Goal: Check status: Check status

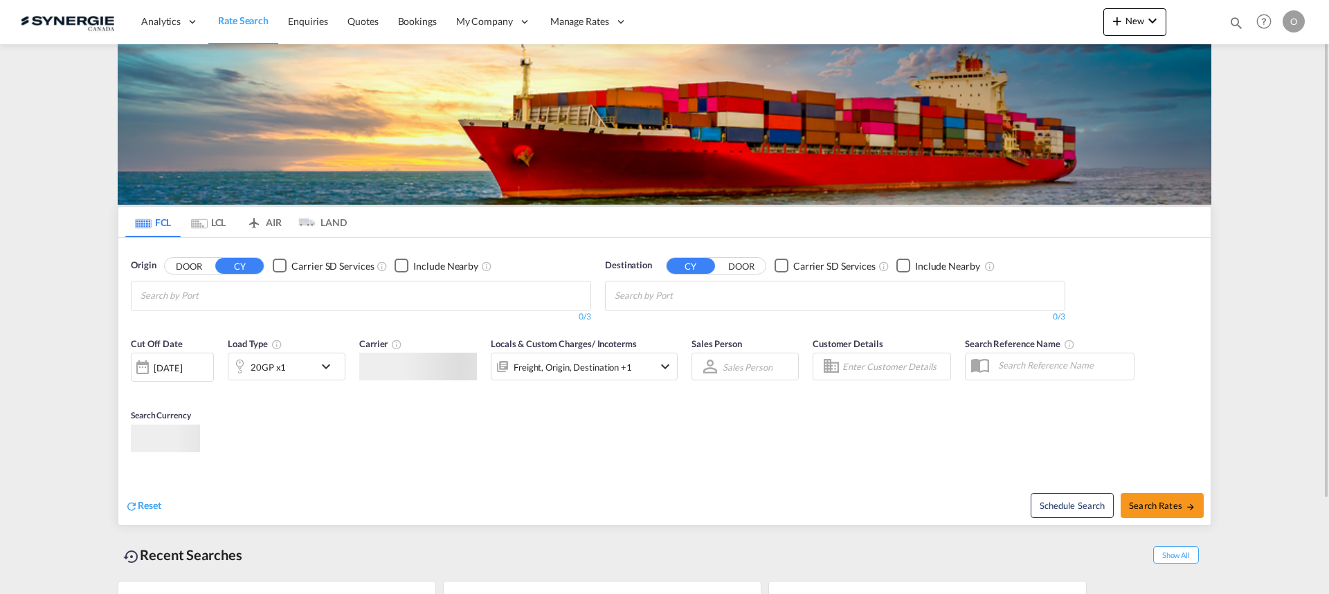
click at [1239, 26] on md-icon "icon-magnify" at bounding box center [1235, 22] width 15 height 15
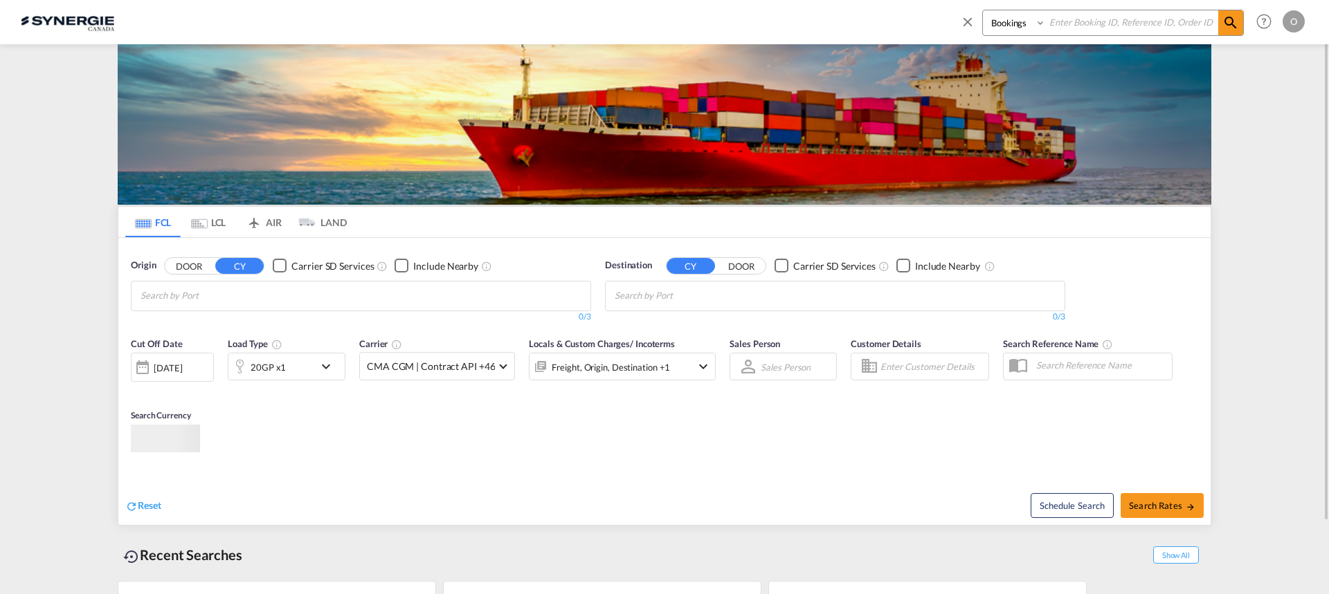
click at [1150, 28] on input at bounding box center [1132, 22] width 172 height 24
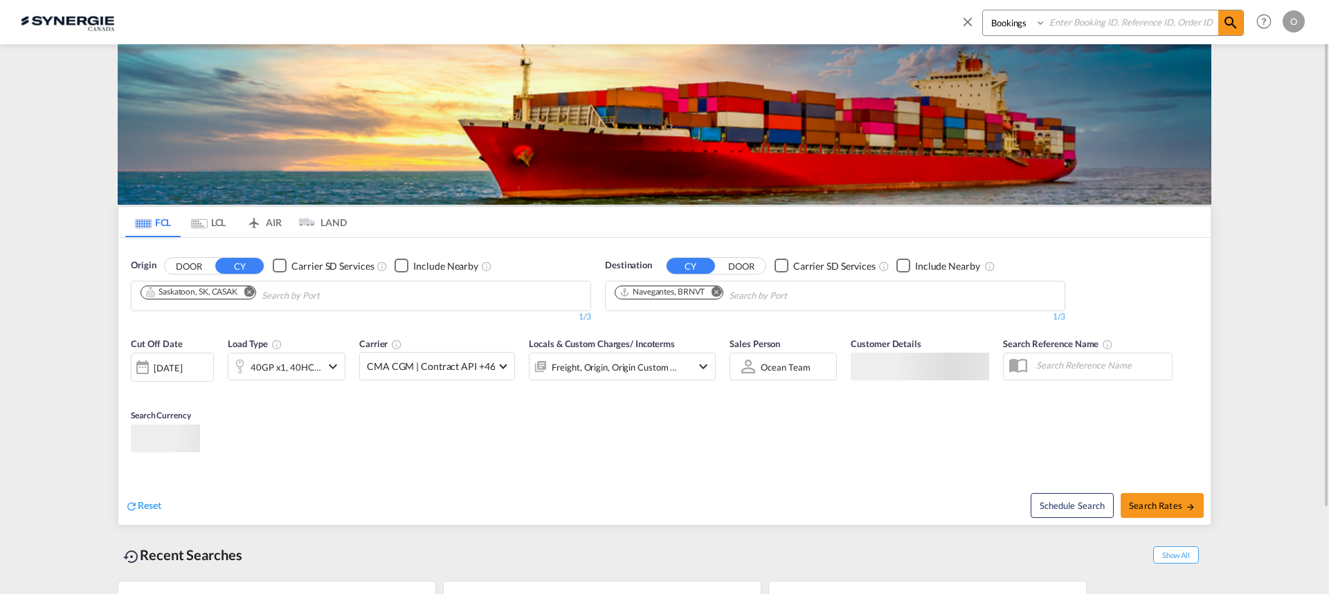
paste input "SYC002992"
type input "SYC002992"
click at [1238, 27] on md-icon "icon-magnify" at bounding box center [1230, 23] width 17 height 17
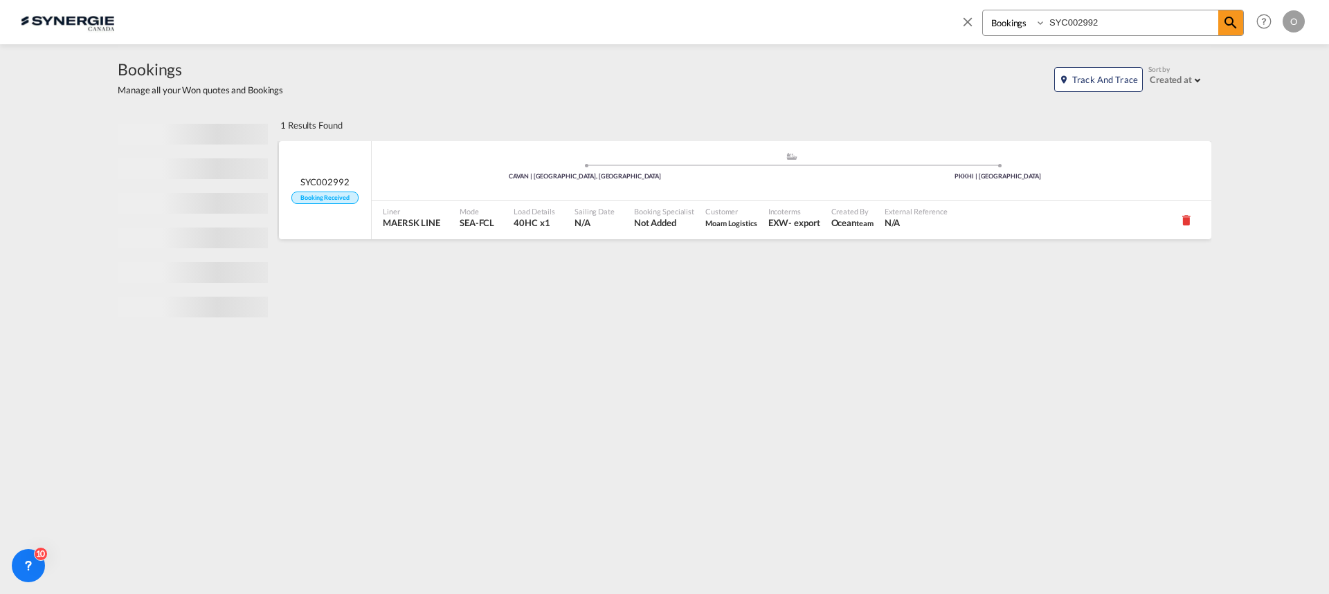
click at [768, 221] on div "EXW" at bounding box center [778, 223] width 21 height 12
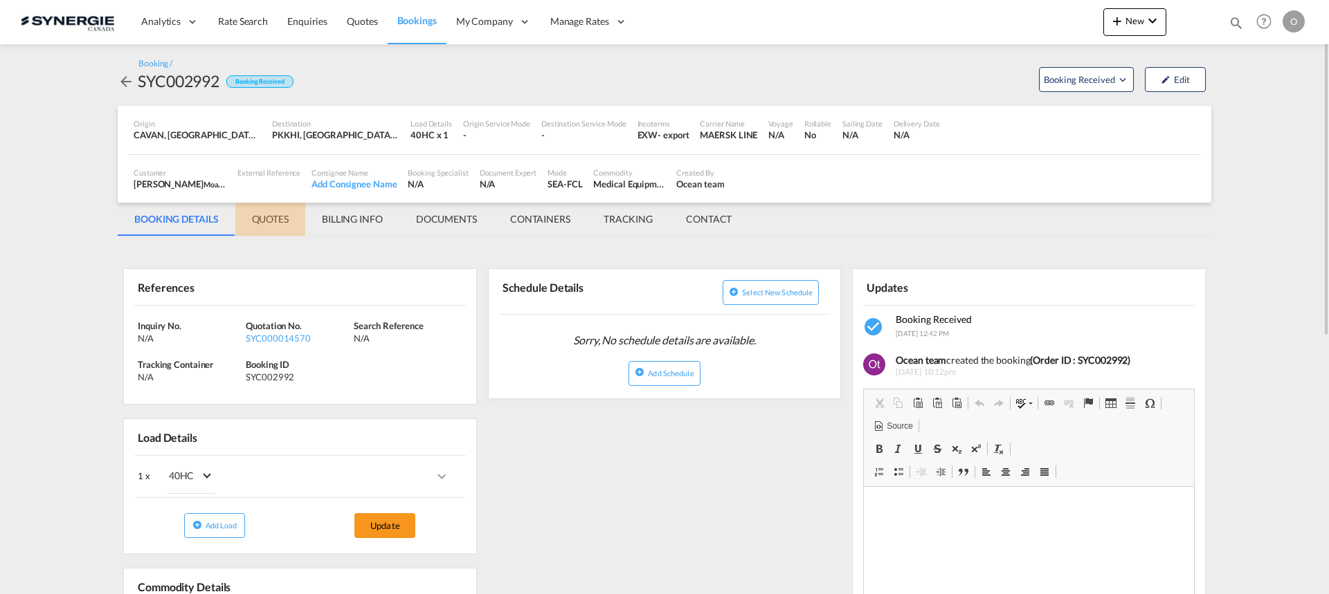
click at [275, 215] on md-tab-item "QUOTES" at bounding box center [270, 219] width 70 height 33
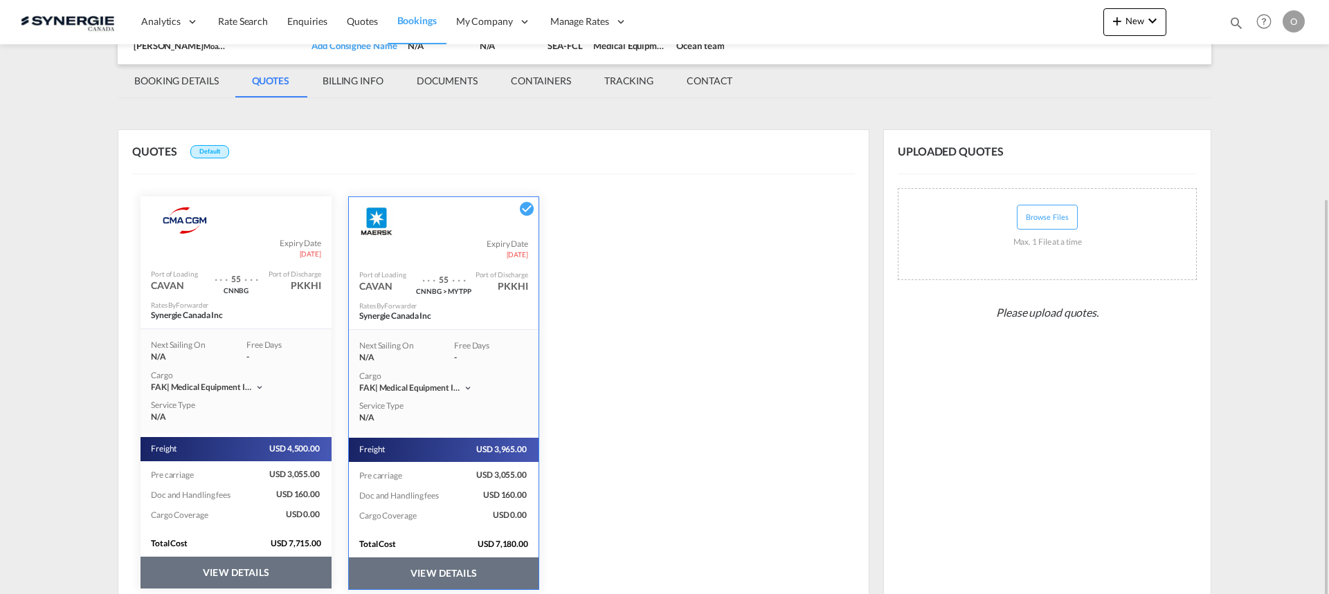
scroll to position [192, 0]
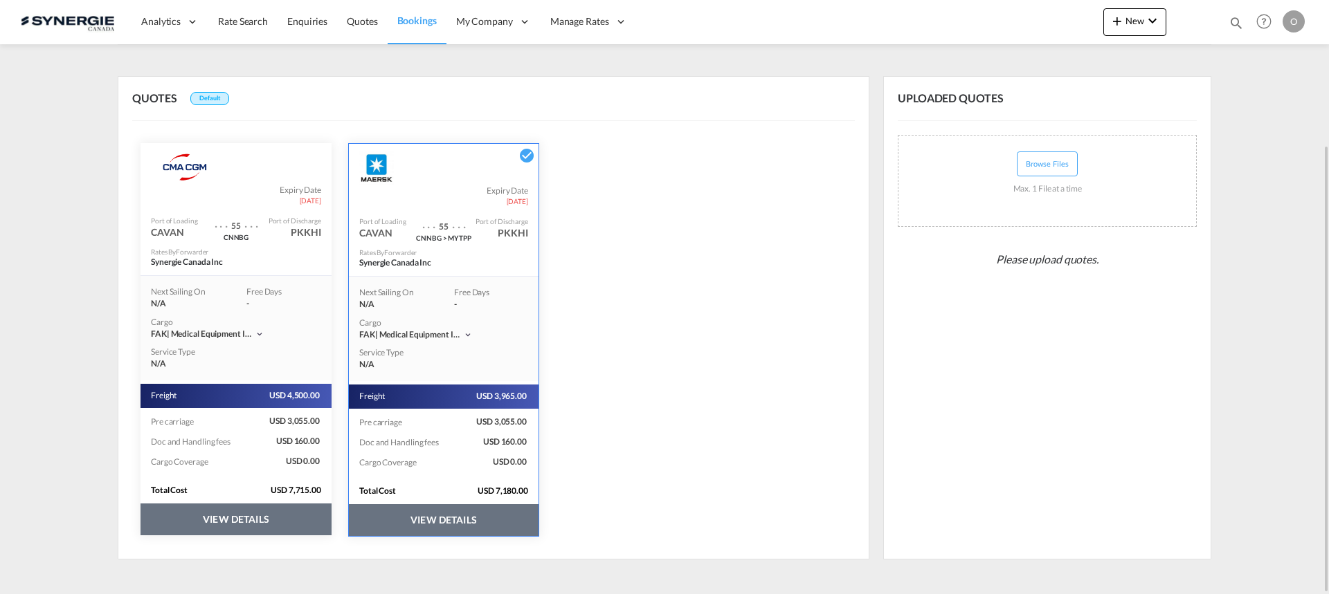
click at [487, 518] on button "VIEW DETAILS" at bounding box center [444, 521] width 190 height 32
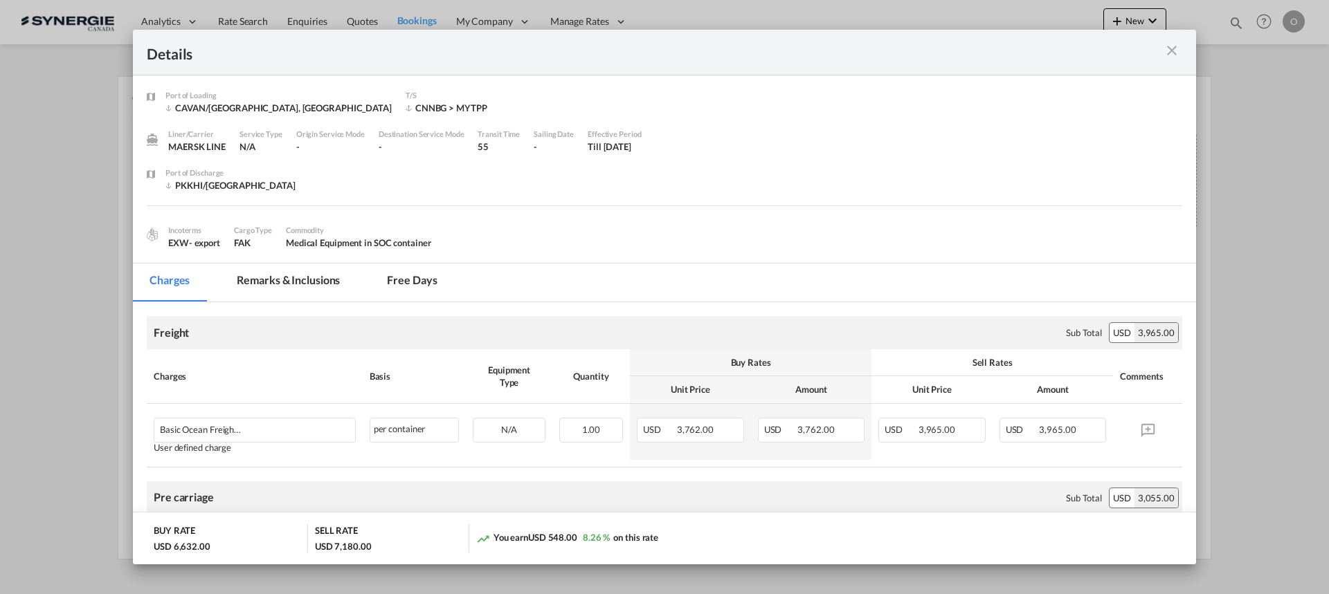
click at [309, 288] on md-tab-item "Remarks & Inclusions" at bounding box center [288, 283] width 136 height 38
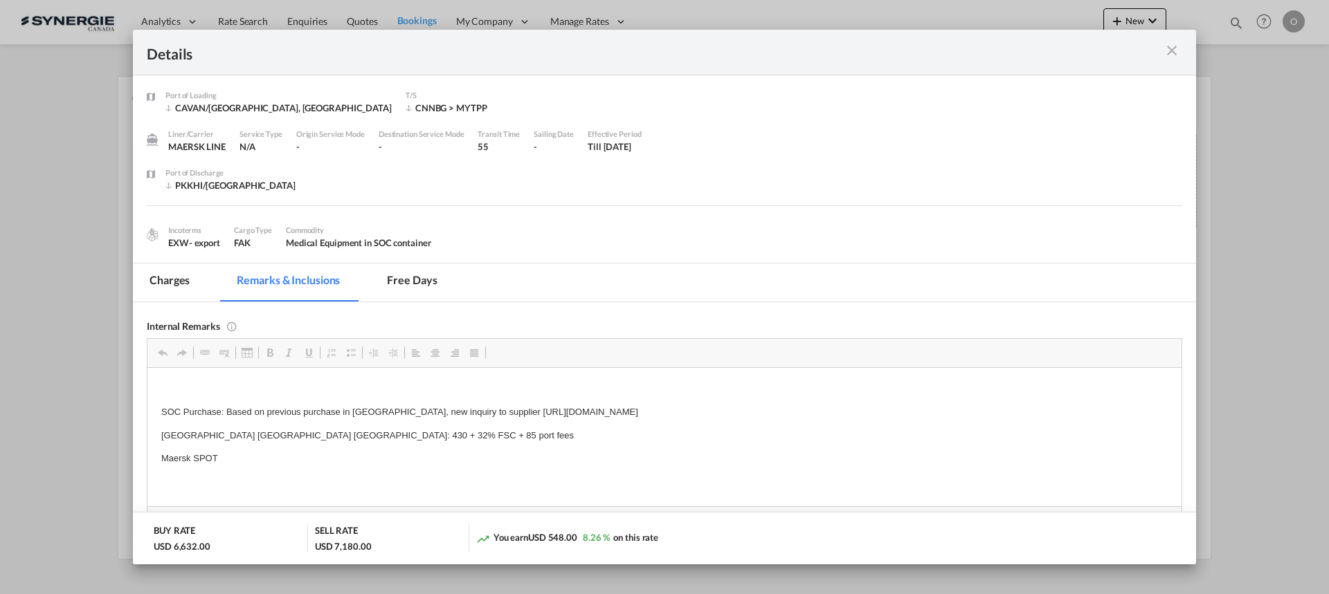
scroll to position [69, 0]
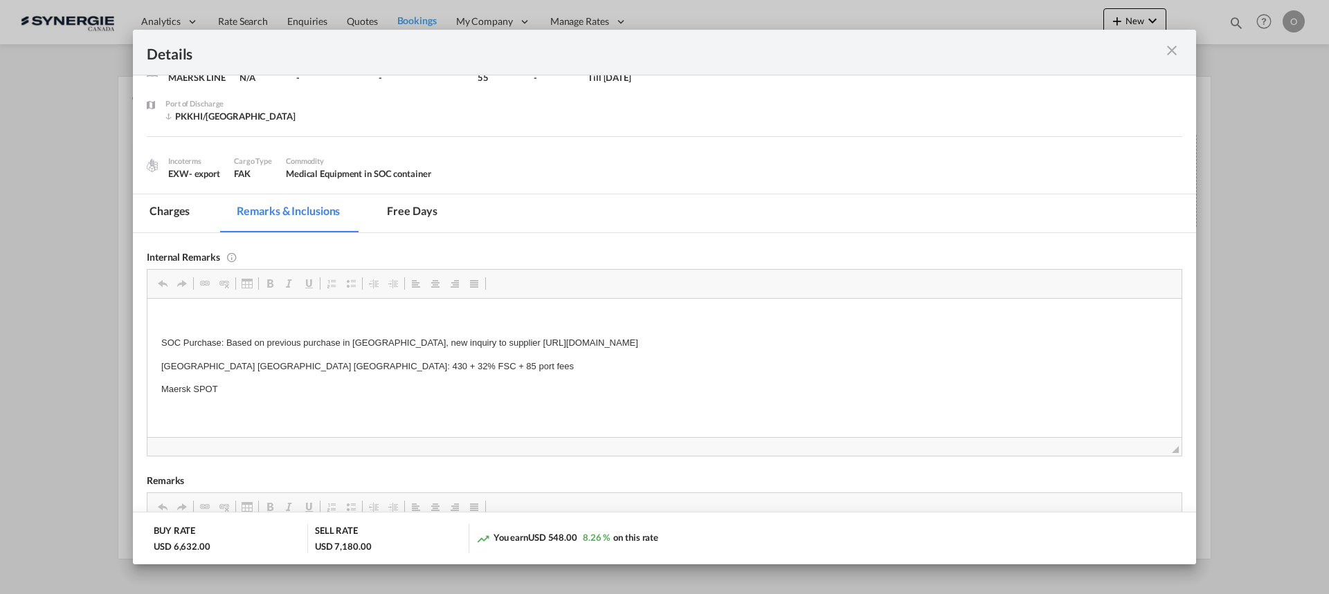
click at [172, 217] on md-tab-item "Charges" at bounding box center [169, 213] width 73 height 38
